Goal: Complete application form: Complete application form

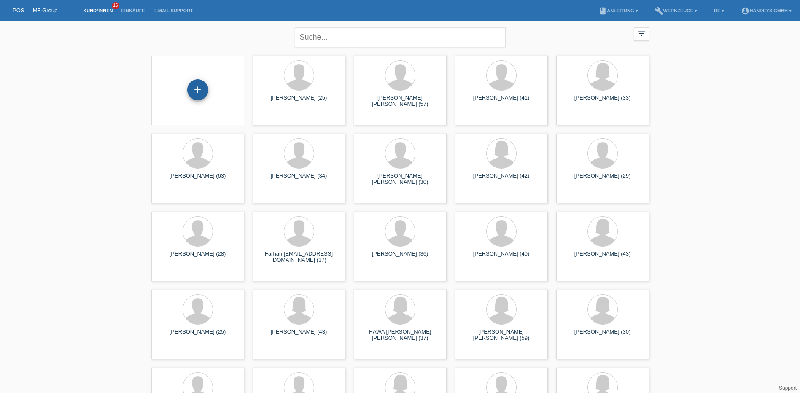
click at [196, 87] on div "+" at bounding box center [198, 90] width 20 height 14
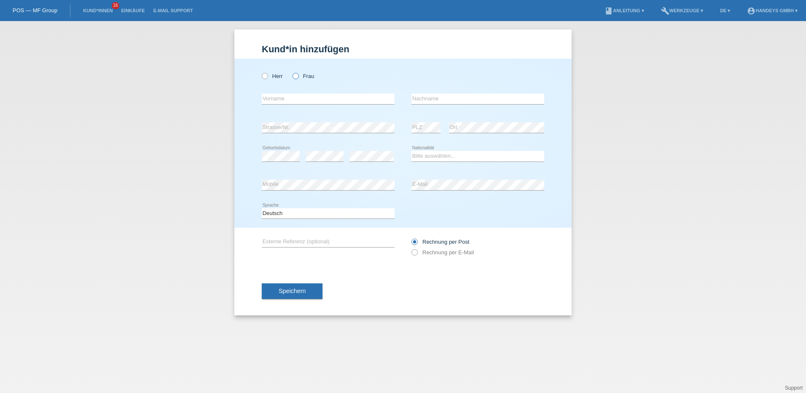
click at [291, 72] on icon at bounding box center [291, 72] width 0 height 0
click at [298, 76] on input "Frau" at bounding box center [295, 75] width 5 height 5
radio input "true"
click at [284, 97] on input "text" at bounding box center [328, 99] width 133 height 11
type input "Fatma"
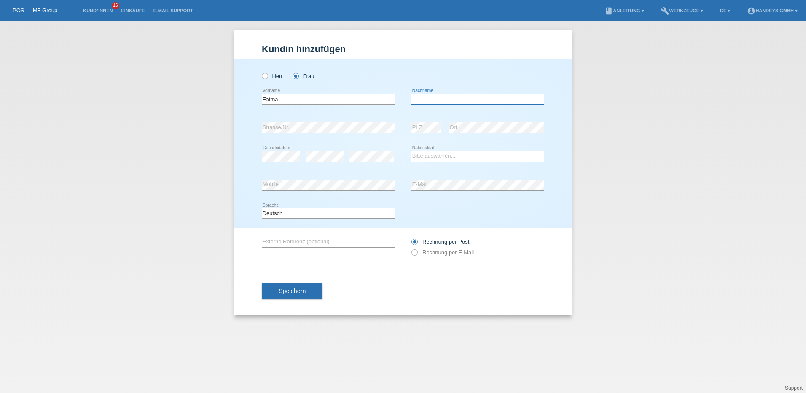
type input "Turhan Demiroz"
type input "cb"
click at [423, 156] on select "Bitte auswählen... Schweiz Deutschland Liechtenstein Österreich ------------ Af…" at bounding box center [478, 156] width 133 height 10
select select "CH"
click at [412, 151] on select "Bitte auswählen... Schweiz Deutschland Liechtenstein Österreich ------------ Af…" at bounding box center [478, 156] width 133 height 10
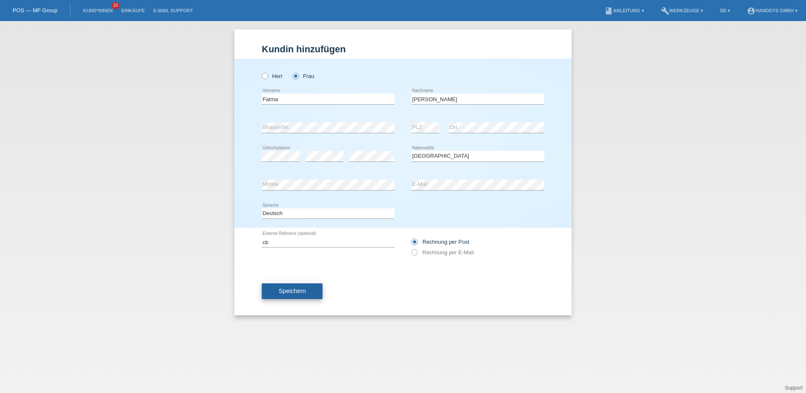
click at [294, 292] on span "Speichern" at bounding box center [292, 291] width 27 height 7
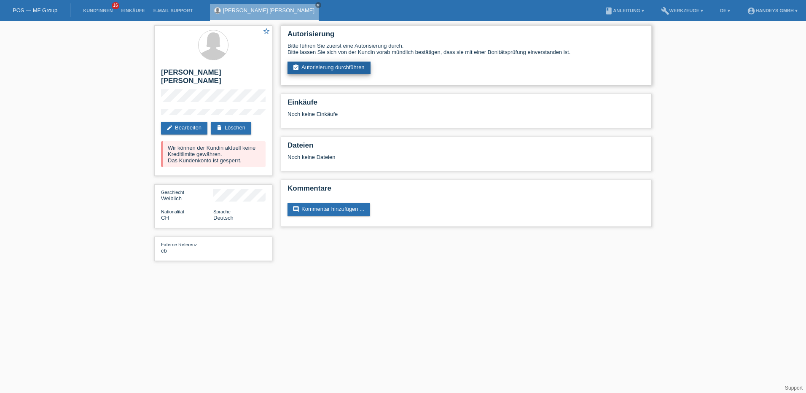
click at [339, 68] on link "assignment_turned_in Autorisierung durchführen" at bounding box center [329, 68] width 83 height 13
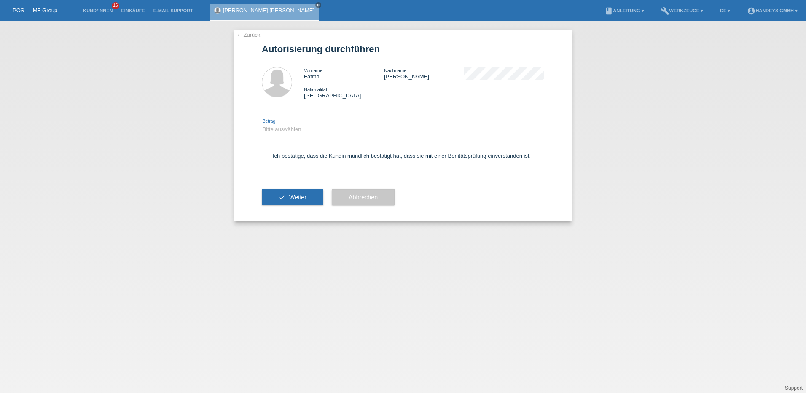
click at [270, 129] on select "Bitte auswählen CHF 1.00 - CHF 499.00 CHF 500.00 - CHF 1'999.00 CHF 2'000.00 - …" at bounding box center [328, 129] width 133 height 10
select select "3"
click at [262, 124] on select "Bitte auswählen CHF 1.00 - CHF 499.00 CHF 500.00 - CHF 1'999.00 CHF 2'000.00 - …" at bounding box center [328, 129] width 133 height 10
click at [265, 156] on icon at bounding box center [264, 155] width 5 height 5
click at [265, 156] on input "Ich bestätige, dass die Kundin mündlich bestätigt hat, dass sie mit einer Bonit…" at bounding box center [264, 155] width 5 height 5
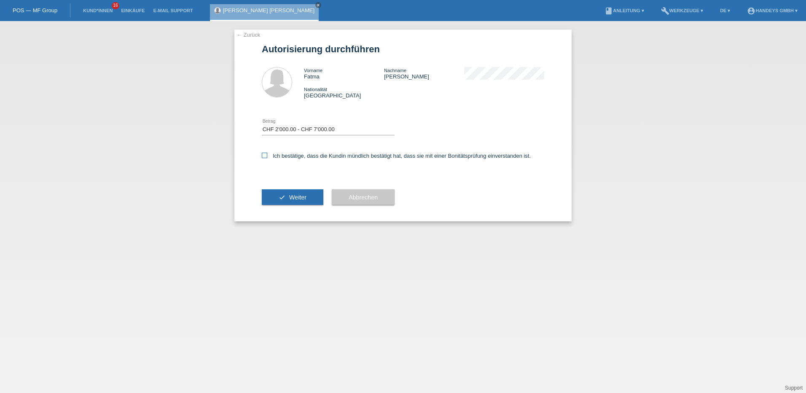
checkbox input "true"
click at [286, 199] on button "check Weiter" at bounding box center [293, 197] width 62 height 16
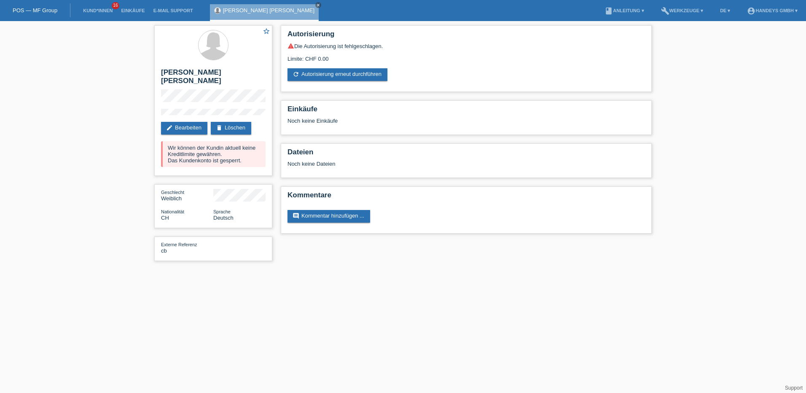
click at [18, 10] on link "POS — MF Group" at bounding box center [35, 10] width 45 height 6
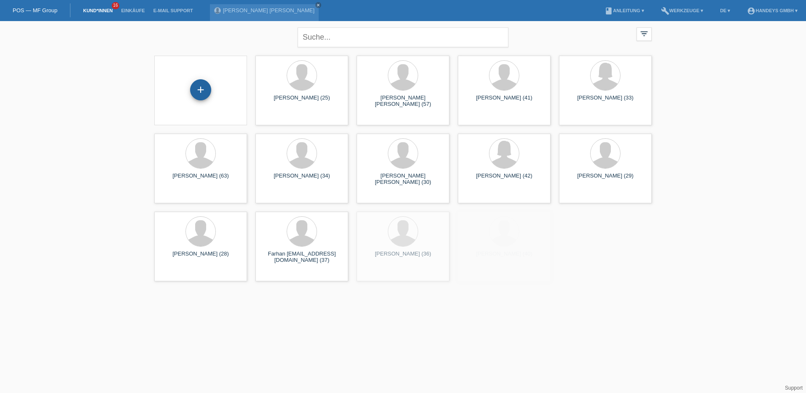
click at [200, 90] on div "+" at bounding box center [200, 89] width 21 height 21
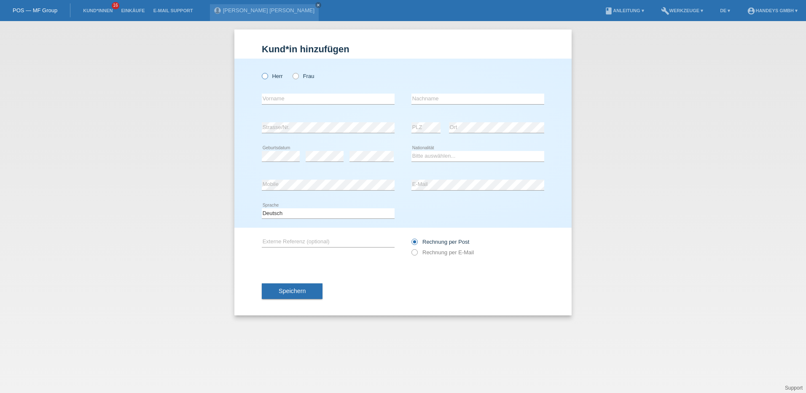
click at [261, 72] on icon at bounding box center [261, 72] width 0 height 0
click at [264, 78] on input "Herr" at bounding box center [264, 75] width 5 height 5
radio input "true"
click at [265, 95] on input "text" at bounding box center [328, 99] width 133 height 11
type input "[PERSON_NAME]"
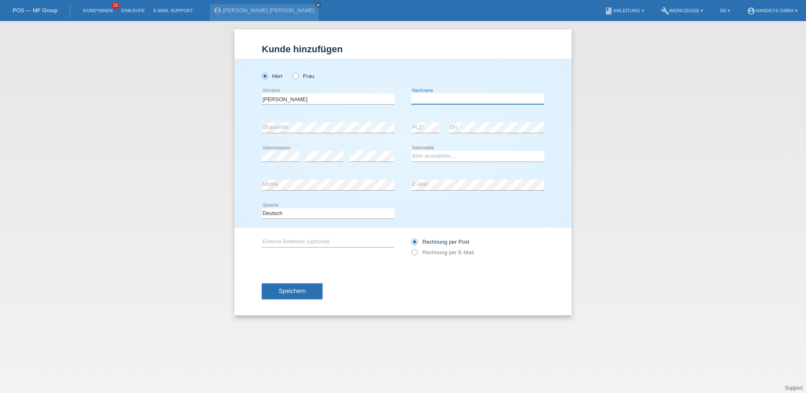
type input "Turhan"
click at [431, 159] on select "Bitte auswählen... Schweiz Deutschland Liechtenstein Österreich ------------ Af…" at bounding box center [478, 156] width 133 height 10
select select "CH"
click at [412, 151] on select "Bitte auswählen... Schweiz Deutschland Liechtenstein Österreich ------------ Af…" at bounding box center [478, 156] width 133 height 10
type input "cb"
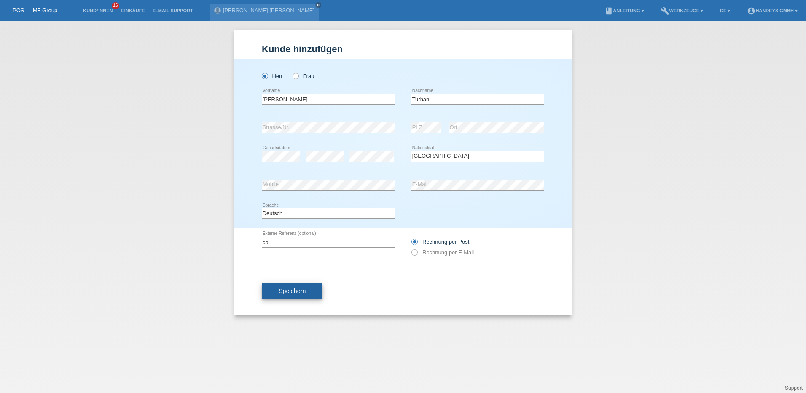
click at [291, 292] on span "Speichern" at bounding box center [292, 291] width 27 height 7
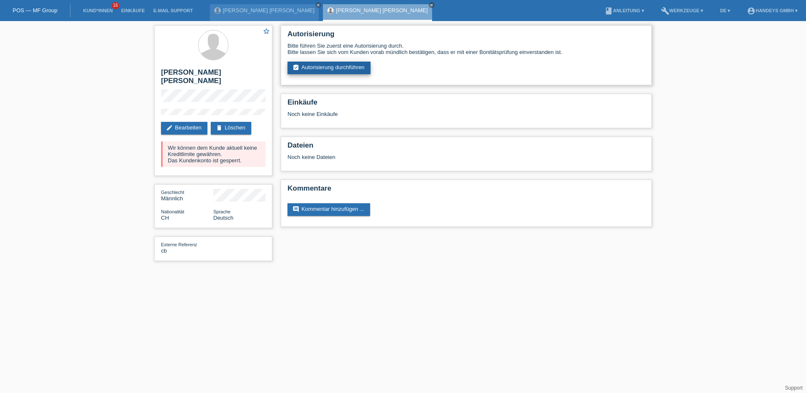
click at [330, 70] on link "assignment_turned_in Autorisierung durchführen" at bounding box center [329, 68] width 83 height 13
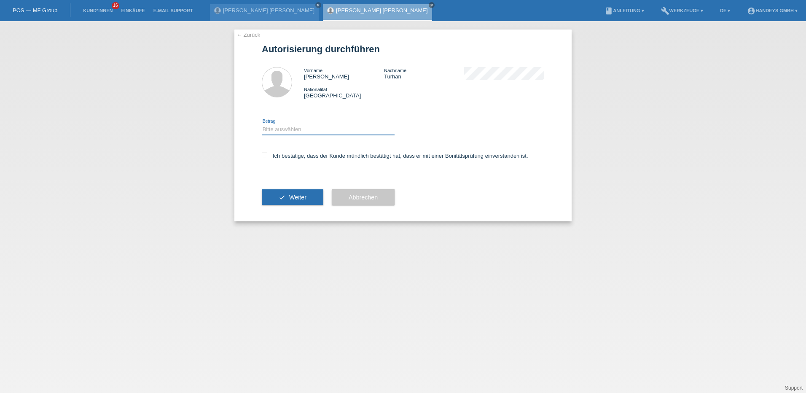
click at [282, 131] on select "Bitte auswählen CHF 1.00 - CHF 499.00 CHF 500.00 - CHF 1'999.00 CHF 2'000.00 - …" at bounding box center [328, 129] width 133 height 10
select select "3"
click at [262, 124] on select "Bitte auswählen CHF 1.00 - CHF 499.00 CHF 500.00 - CHF 1'999.00 CHF 2'000.00 - …" at bounding box center [328, 129] width 133 height 10
click at [267, 154] on icon at bounding box center [264, 155] width 5 height 5
click at [267, 154] on input "Ich bestätige, dass der Kunde mündlich bestätigt hat, dass er mit einer Bonität…" at bounding box center [264, 155] width 5 height 5
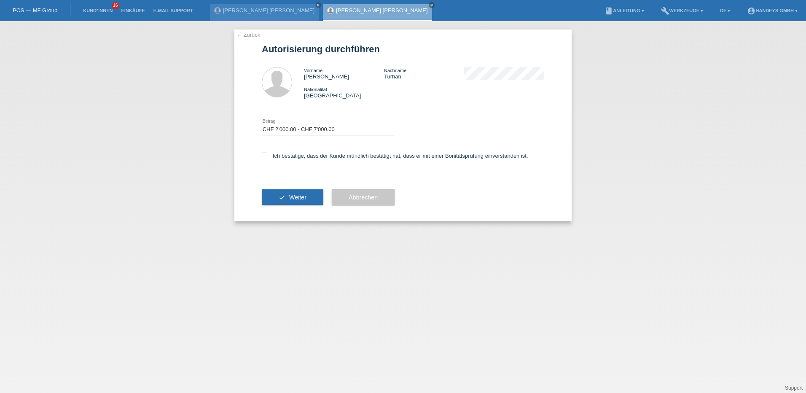
checkbox input "true"
click at [293, 197] on span "Weiter" at bounding box center [297, 197] width 17 height 7
